Goal: Task Accomplishment & Management: Manage account settings

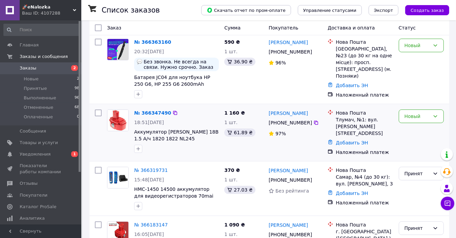
scroll to position [30, 0]
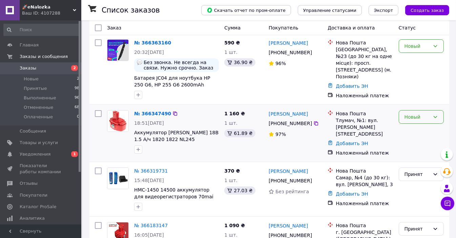
click at [436, 122] on div "Новый" at bounding box center [421, 117] width 45 height 14
click at [423, 132] on li "Принят" at bounding box center [421, 132] width 44 height 12
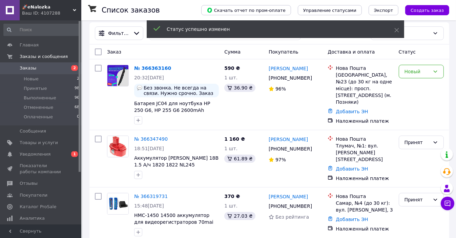
scroll to position [0, 0]
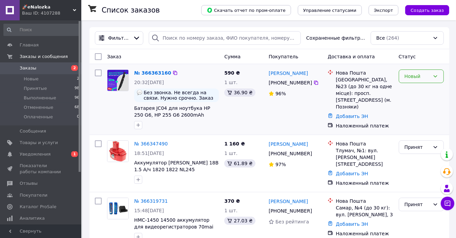
click at [416, 75] on div "Новый" at bounding box center [417, 76] width 25 height 7
drag, startPoint x: 314, startPoint y: 71, endPoint x: 286, endPoint y: 76, distance: 28.5
click at [286, 76] on div "[PERSON_NAME]" at bounding box center [295, 73] width 55 height 8
copy link "Майстренко"
click at [413, 79] on div "Новый" at bounding box center [417, 76] width 25 height 7
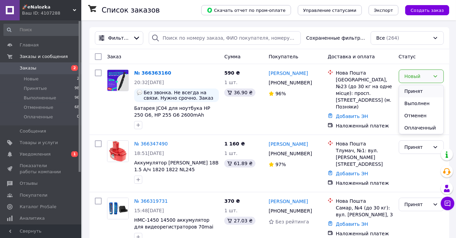
click at [414, 91] on li "Принят" at bounding box center [421, 91] width 44 height 12
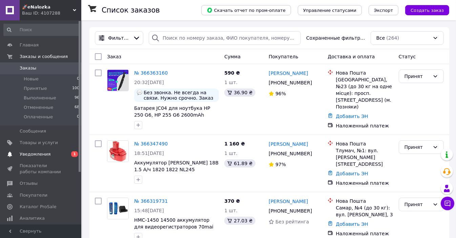
click at [63, 150] on link "Уведомления 0 1" at bounding box center [41, 154] width 83 height 12
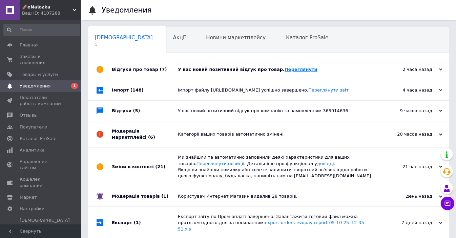
click at [285, 67] on link "Переглянути" at bounding box center [301, 69] width 33 height 5
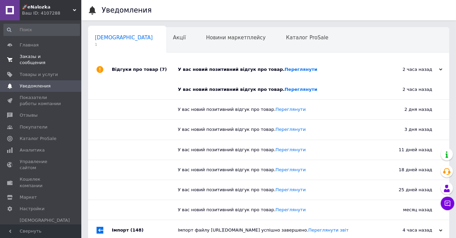
click at [67, 57] on span "0 0" at bounding box center [72, 60] width 19 height 12
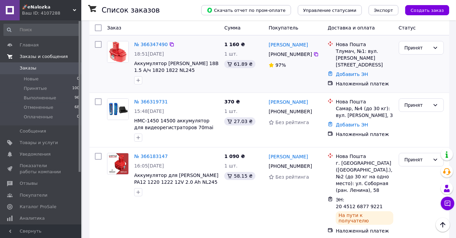
scroll to position [108, 0]
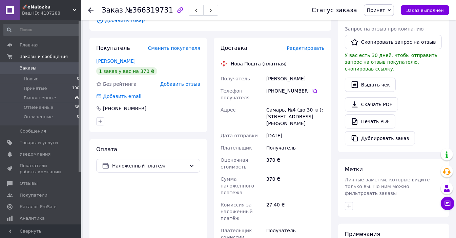
scroll to position [157, 0]
click at [313, 88] on icon at bounding box center [315, 90] width 4 height 4
click at [273, 72] on div "Ковтун Руслан" at bounding box center [295, 78] width 61 height 12
copy div "Ковтун"
click at [273, 72] on div "Ковтун Руслан" at bounding box center [295, 78] width 61 height 12
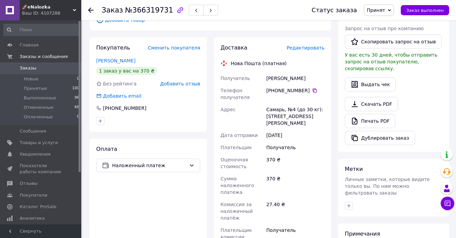
click at [293, 72] on div "Ковтун Руслан" at bounding box center [295, 78] width 61 height 12
copy div "Руслан"
click at [276, 104] on div "Самарь, №4 (до 30 кг): ул. Дмитра Яворницького, 3" at bounding box center [295, 116] width 61 height 26
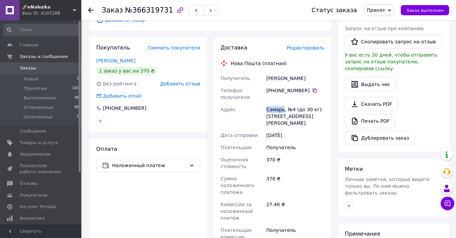
copy div "Самарь"
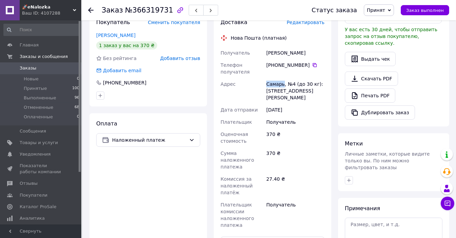
scroll to position [181, 0]
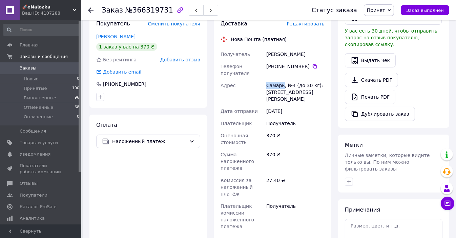
click at [270, 80] on div "Самарь, №4 (до 30 кг): ул. Дмитра Яворницького, 3" at bounding box center [295, 92] width 61 height 26
drag, startPoint x: 270, startPoint y: 80, endPoint x: 320, endPoint y: 85, distance: 50.1
click at [320, 85] on div "Самарь, №4 (до 30 кг): ул. Дмитра Яворницького, 3" at bounding box center [295, 92] width 61 height 26
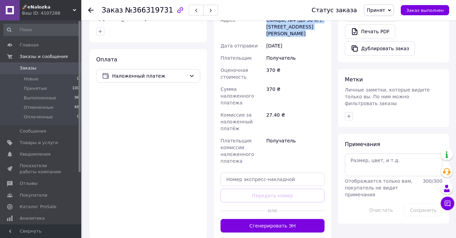
scroll to position [247, 0]
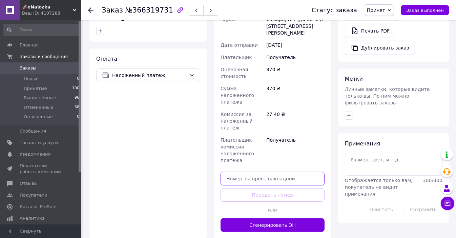
click at [256, 172] on input "text" at bounding box center [273, 179] width 104 height 14
paste input "20451269298525"
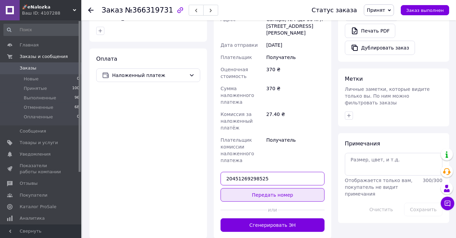
type input "20451269298525"
click at [256, 188] on button "Передать номер" at bounding box center [273, 195] width 104 height 14
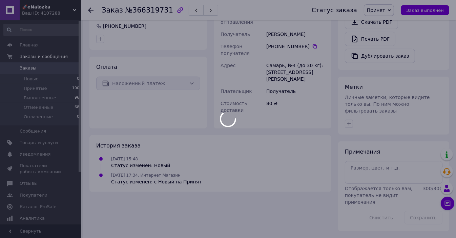
scroll to position [225, 0]
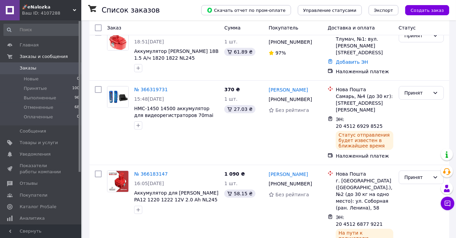
scroll to position [117, 0]
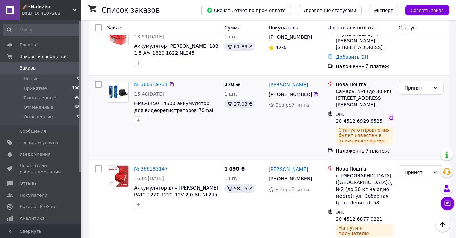
click at [391, 115] on icon at bounding box center [390, 117] width 5 height 5
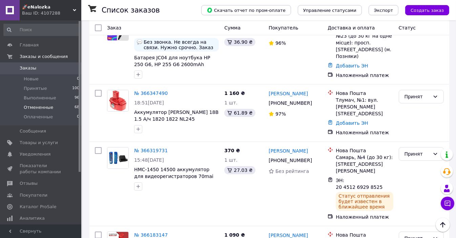
scroll to position [69, 0]
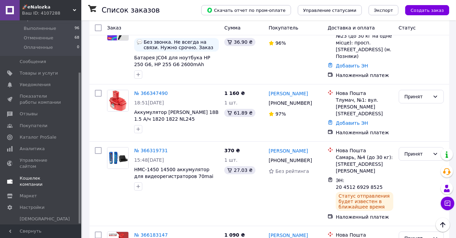
click at [46, 175] on span "Кошелек компании" at bounding box center [41, 181] width 43 height 12
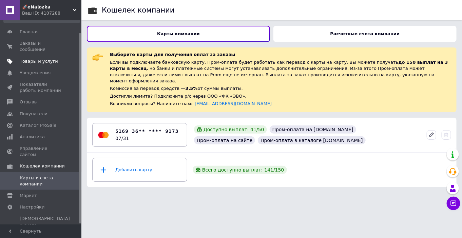
click at [39, 56] on link "Товары и услуги" at bounding box center [41, 62] width 83 height 12
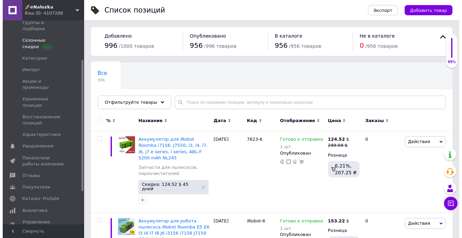
scroll to position [75, 0]
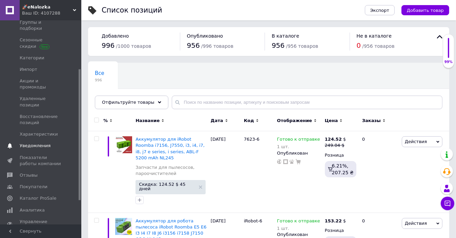
click at [38, 143] on span "Уведомления" at bounding box center [35, 146] width 31 height 6
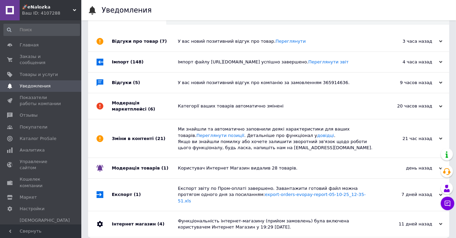
scroll to position [35, 0]
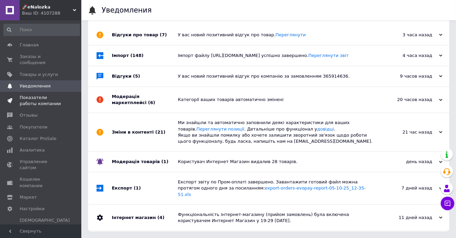
click at [38, 92] on link "Показатели работы компании" at bounding box center [41, 101] width 83 height 18
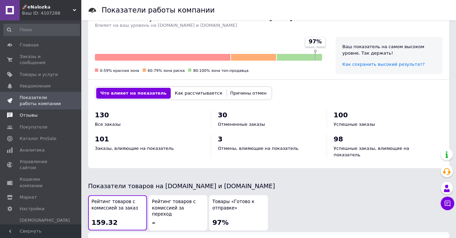
scroll to position [216, 0]
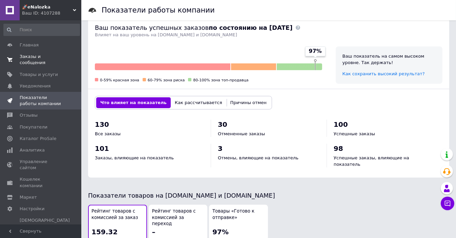
click at [54, 54] on span "Заказы и сообщения" at bounding box center [41, 60] width 43 height 12
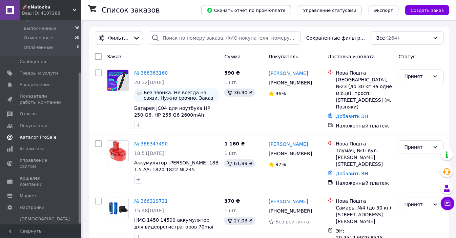
scroll to position [69, 0]
click at [37, 204] on span "Настройки" at bounding box center [32, 207] width 25 height 6
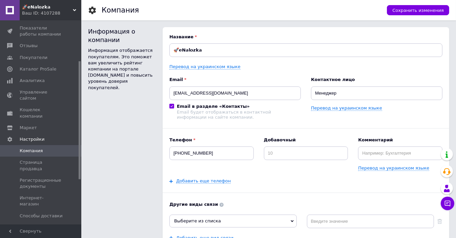
click at [46, 224] on span "Способы оплаты" at bounding box center [39, 227] width 39 height 6
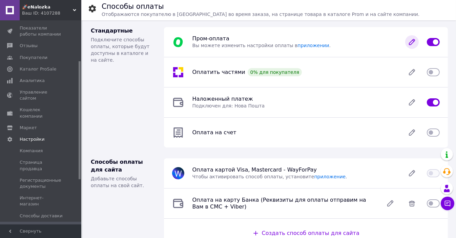
click at [412, 45] on icon at bounding box center [412, 42] width 14 height 14
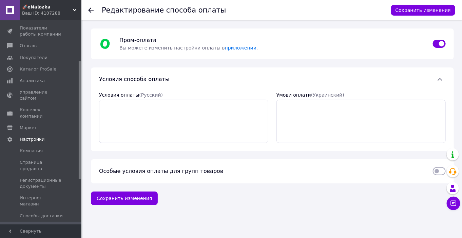
click at [436, 168] on input "checkbox" at bounding box center [438, 171] width 13 height 7
checkbox input "true"
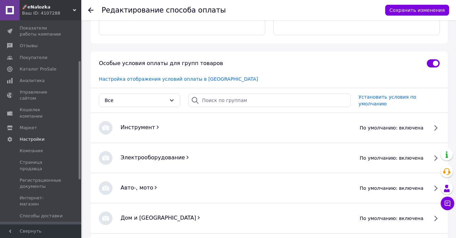
scroll to position [108, 0]
click at [392, 97] on span "Установить условия по умолчанию" at bounding box center [388, 100] width 58 height 12
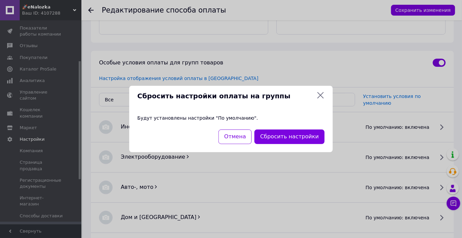
click at [322, 91] on icon at bounding box center [320, 95] width 8 height 8
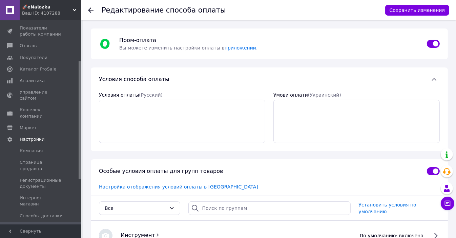
scroll to position [7, 0]
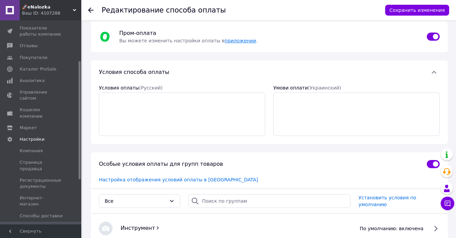
click at [235, 42] on link "приложении" at bounding box center [241, 40] width 32 height 5
click at [54, 134] on link "Настройки" at bounding box center [41, 140] width 83 height 12
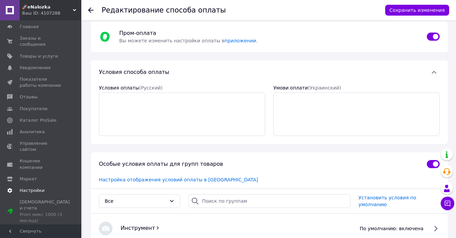
scroll to position [0, 0]
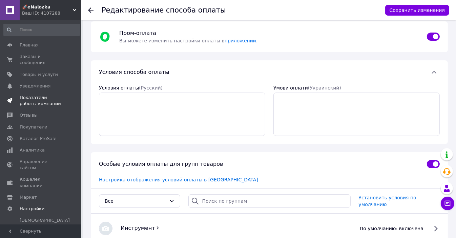
click at [50, 101] on link "Показатели работы компании" at bounding box center [41, 101] width 83 height 18
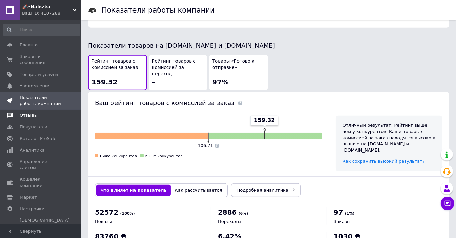
scroll to position [368, 0]
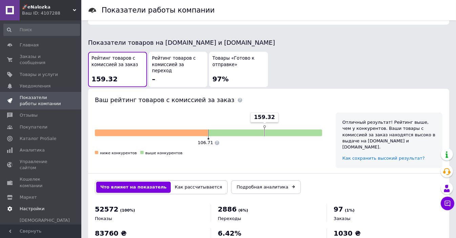
click at [27, 206] on span "Настройки" at bounding box center [32, 209] width 25 height 6
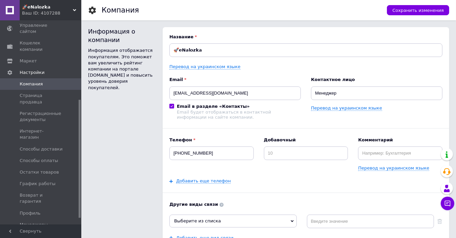
scroll to position [137, 0]
click at [48, 157] on span "Способы оплаты" at bounding box center [39, 160] width 39 height 6
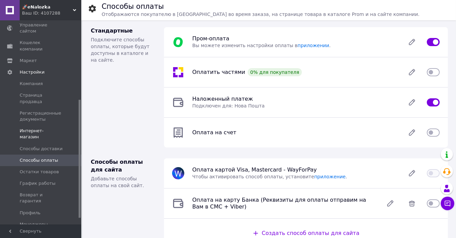
click at [58, 128] on span "Интернет-магазин" at bounding box center [41, 134] width 43 height 12
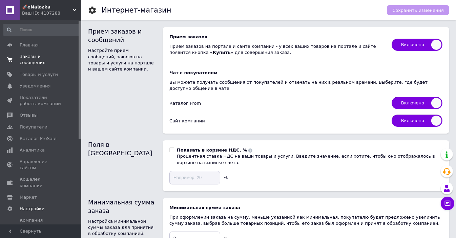
click at [47, 54] on span "Заказы и сообщения" at bounding box center [41, 60] width 43 height 12
